Goal: Navigation & Orientation: Find specific page/section

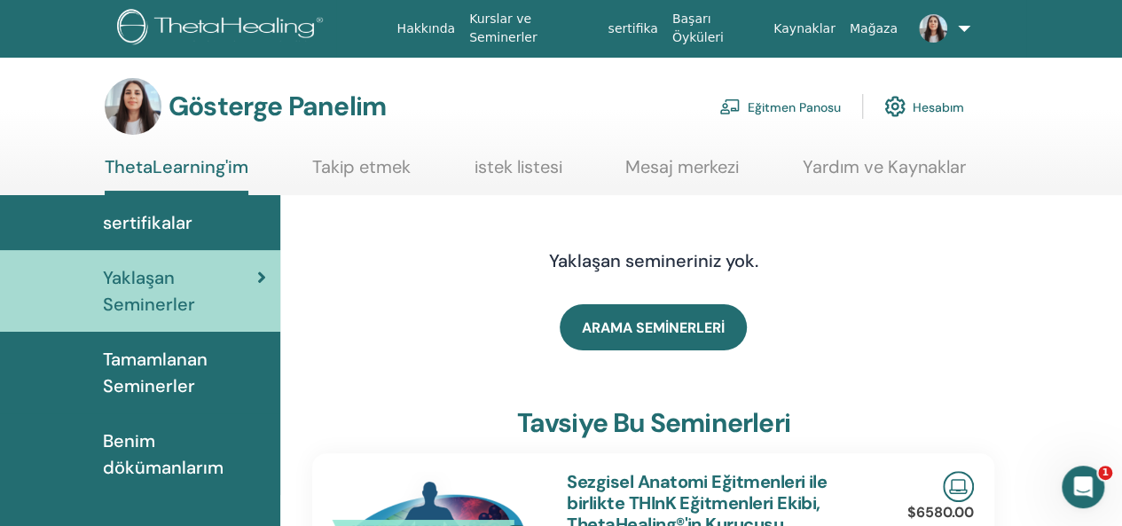
click at [808, 107] on font "Eğitmen Panosu" at bounding box center [794, 107] width 93 height 16
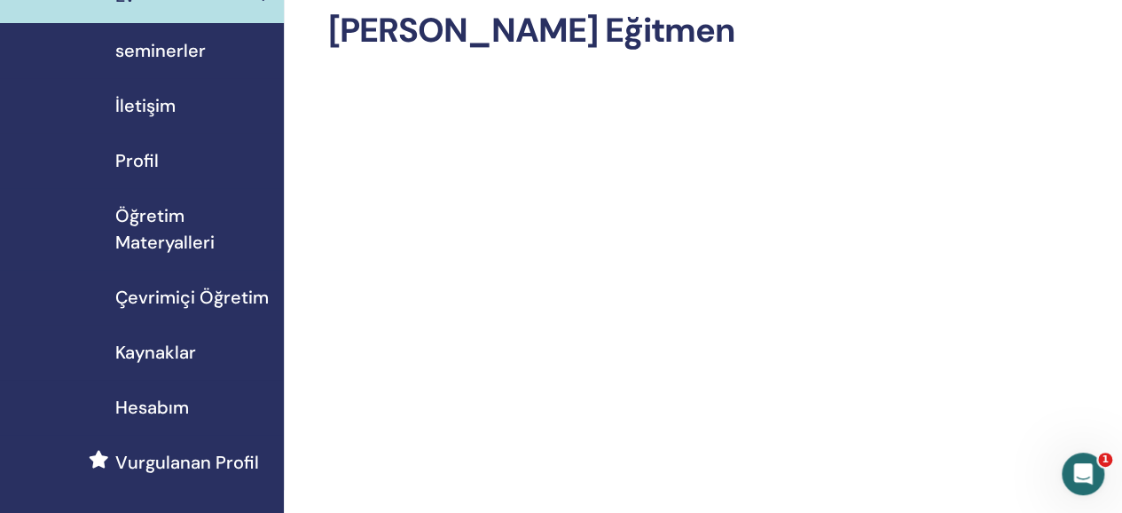
click at [176, 296] on span "Çevrimiçi Öğretim" at bounding box center [191, 297] width 153 height 27
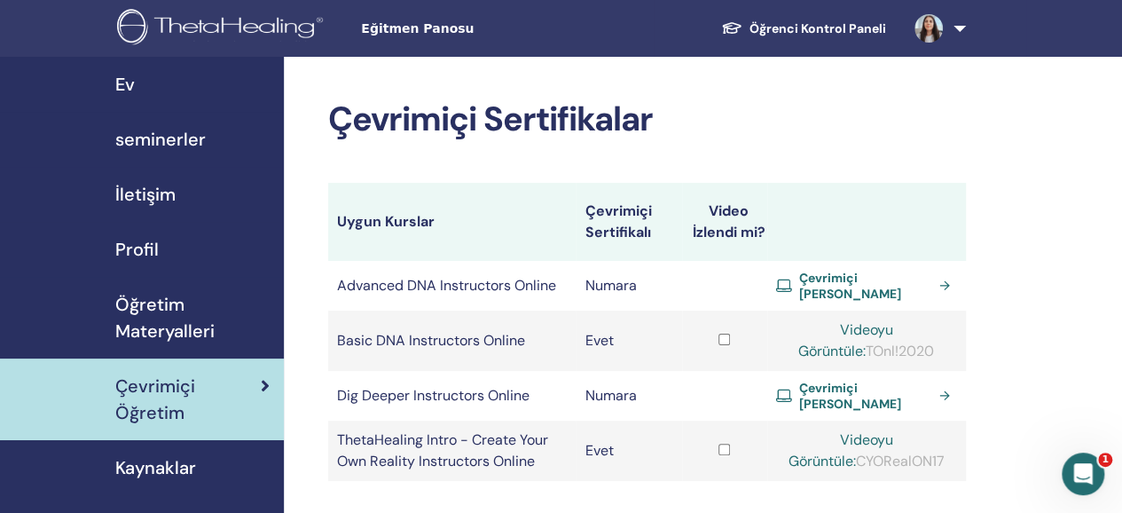
click at [163, 318] on span "Öğretim Materyalleri" at bounding box center [192, 317] width 154 height 53
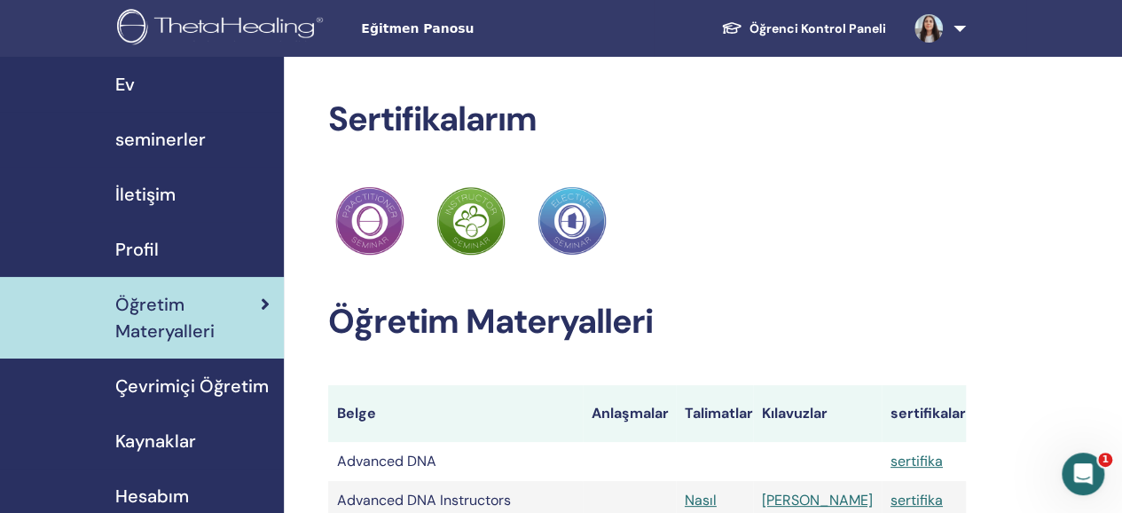
click at [137, 238] on span "Profil" at bounding box center [136, 249] width 43 height 27
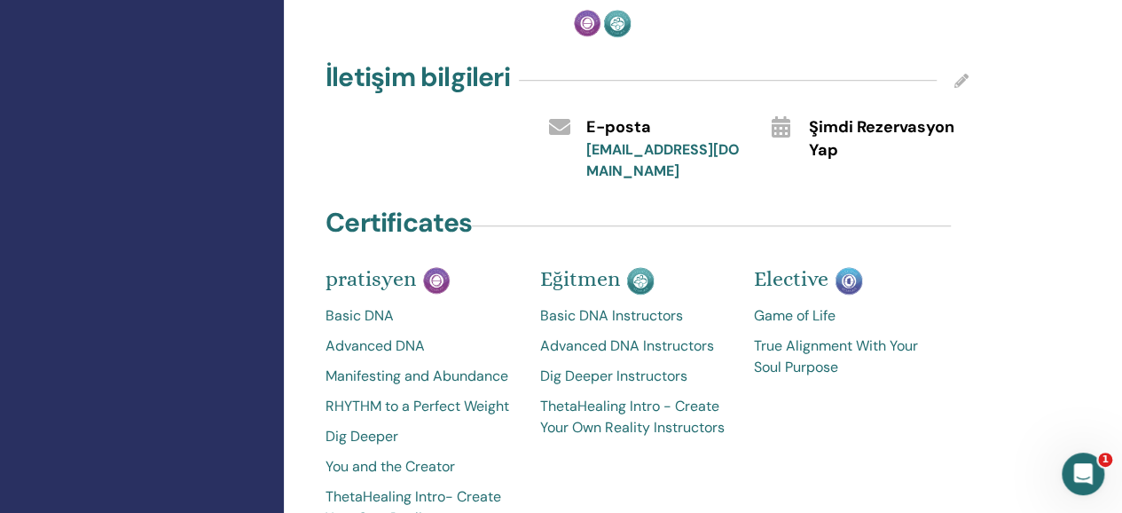
scroll to position [710, 0]
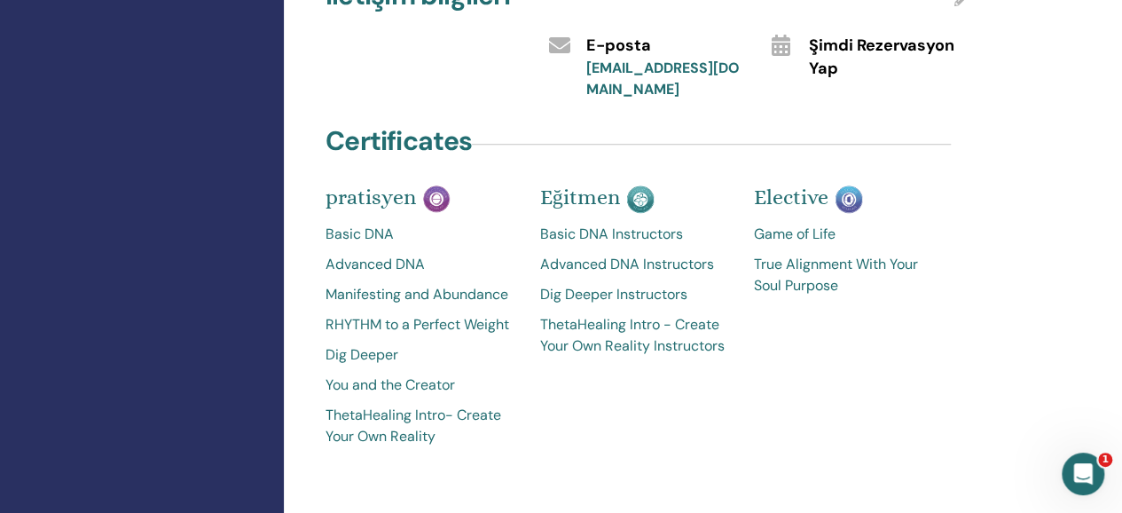
click at [359, 224] on link "Basic DNA" at bounding box center [420, 234] width 188 height 21
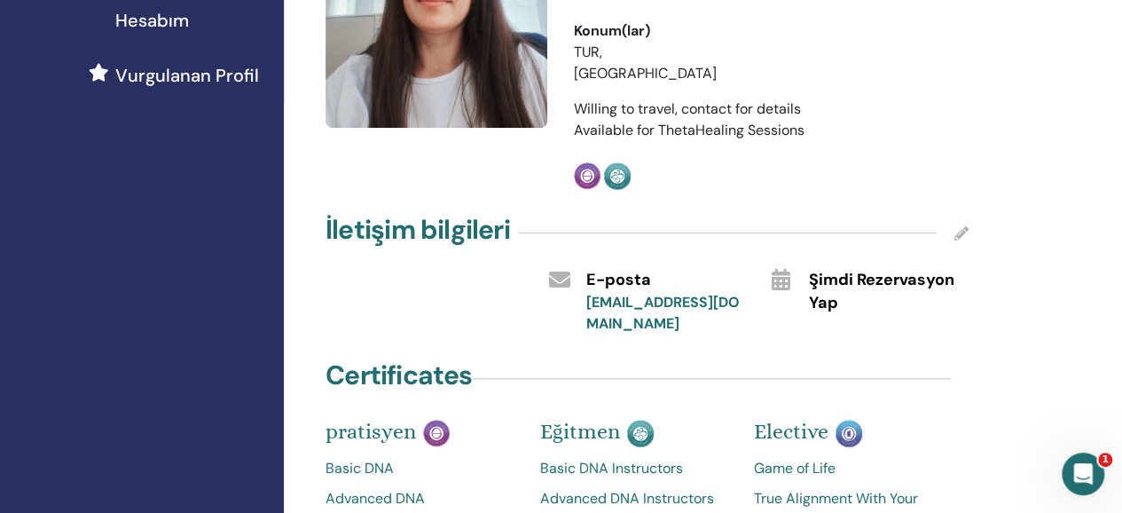
scroll to position [564, 0]
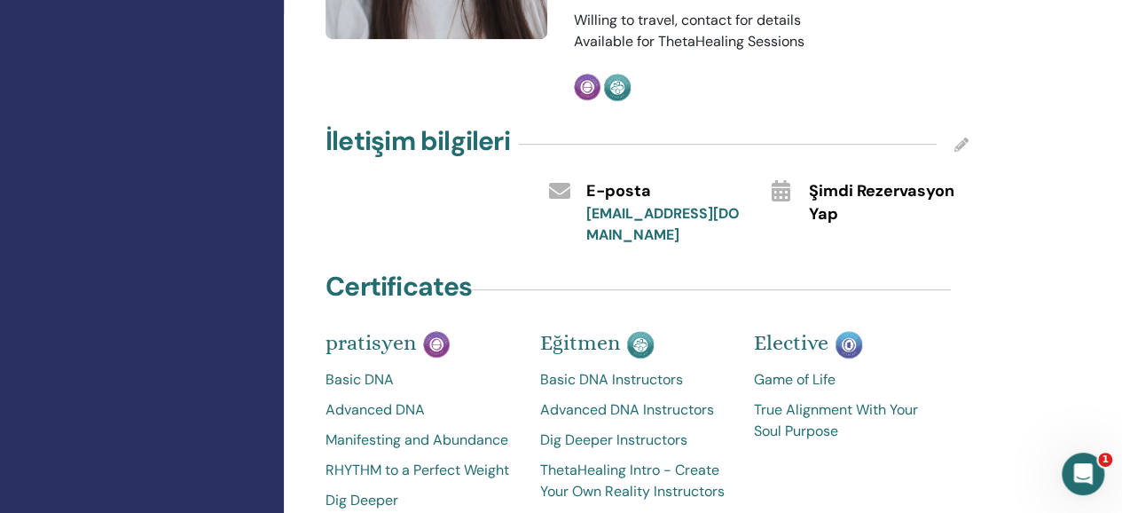
click at [348, 399] on link "Advanced DNA" at bounding box center [420, 409] width 188 height 21
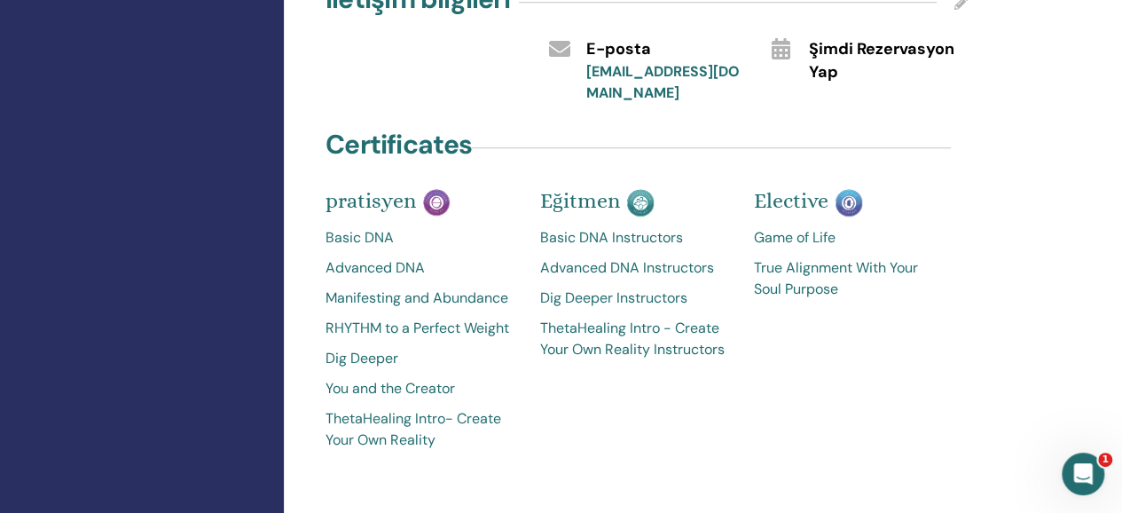
scroll to position [741, 0]
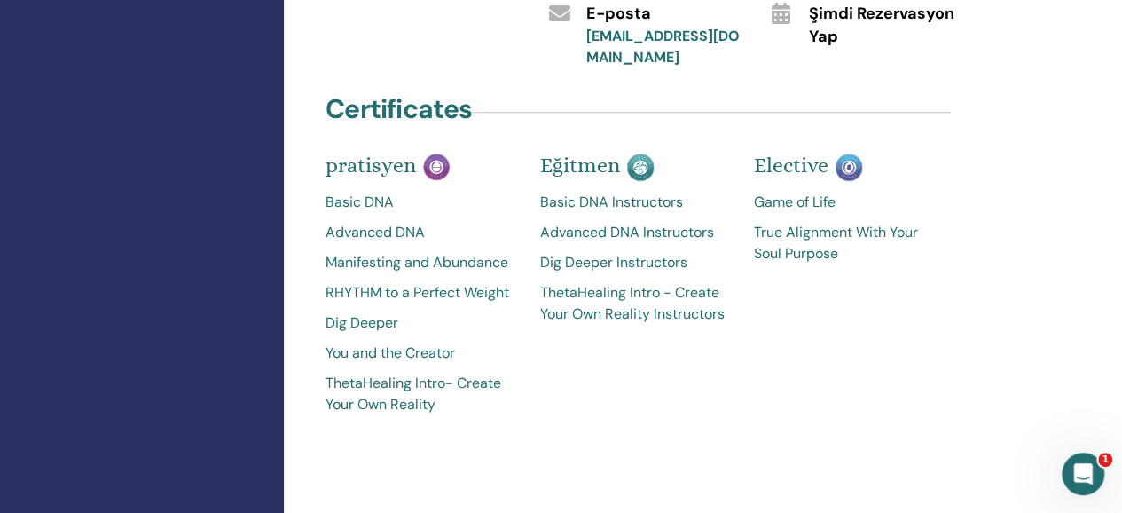
click at [366, 312] on link "Dig Deeper" at bounding box center [420, 322] width 188 height 21
